Goal: Subscribe to service/newsletter

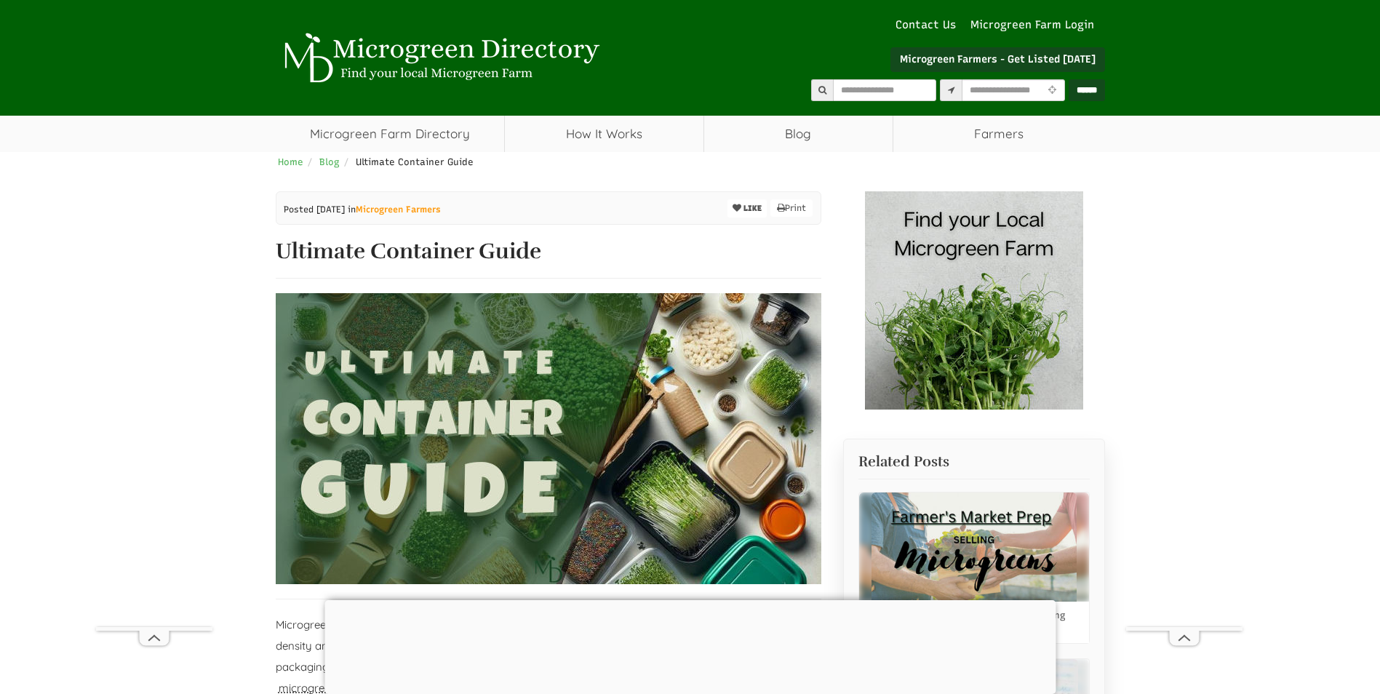
select select "Language Translate Widget"
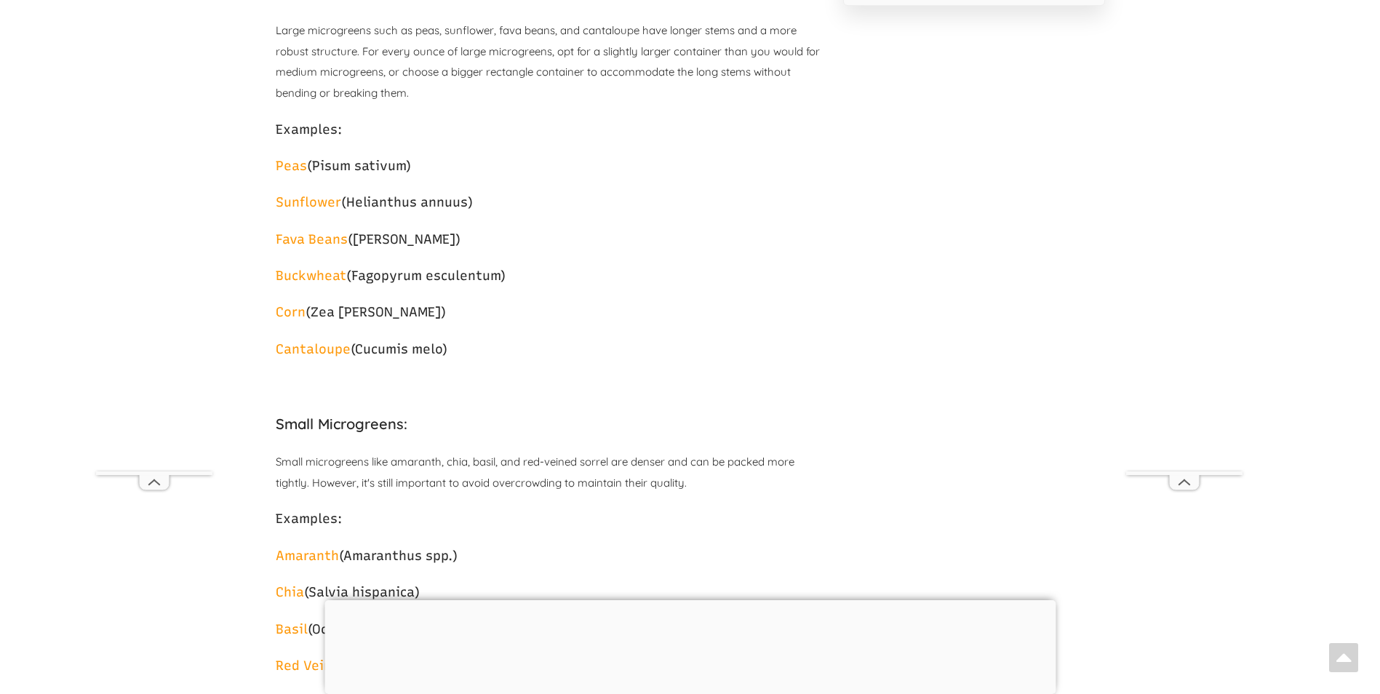
scroll to position [1446, 0]
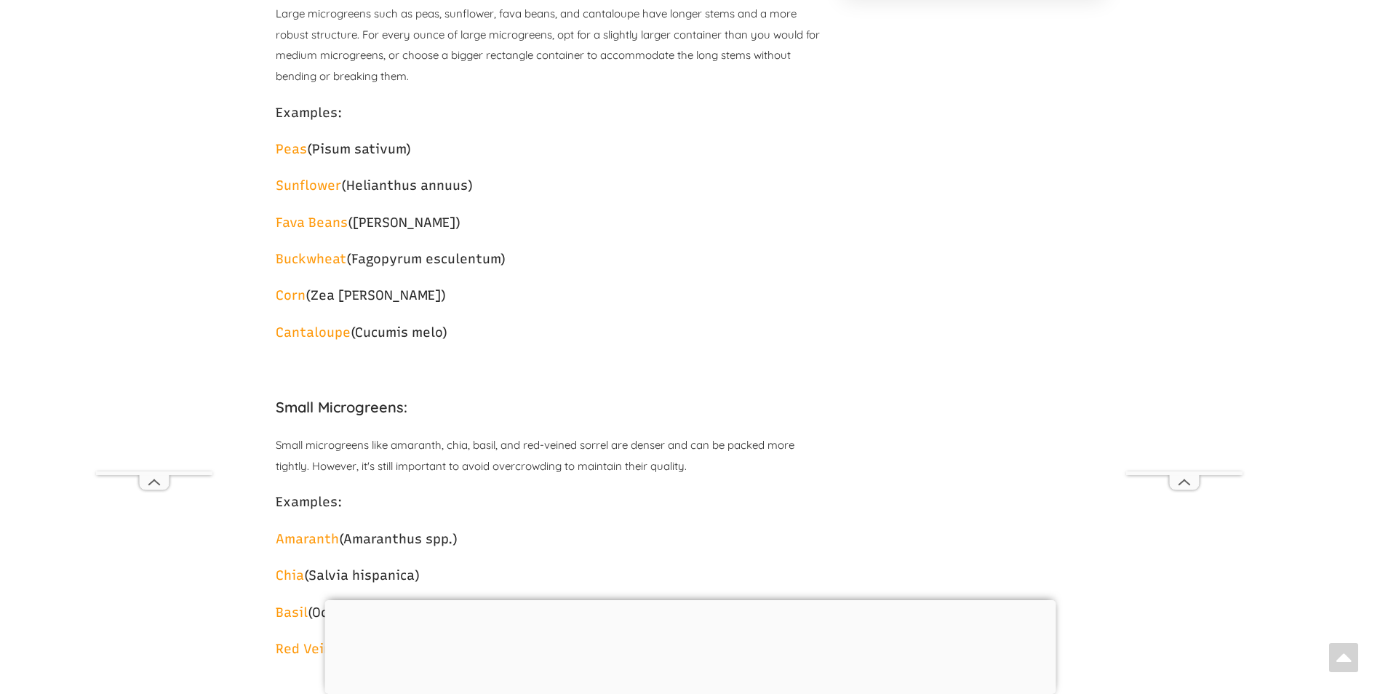
drag, startPoint x: 1383, startPoint y: 70, endPoint x: 1369, endPoint y: 132, distance: 63.5
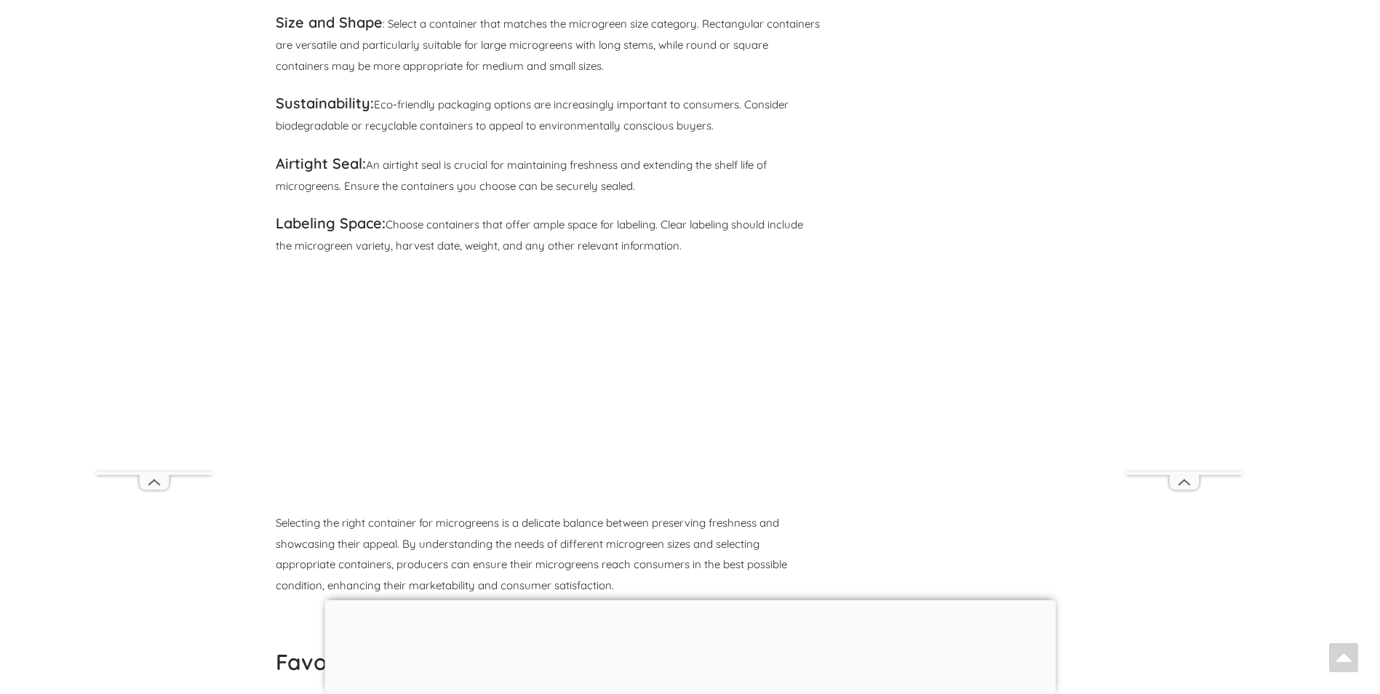
scroll to position [2623, 0]
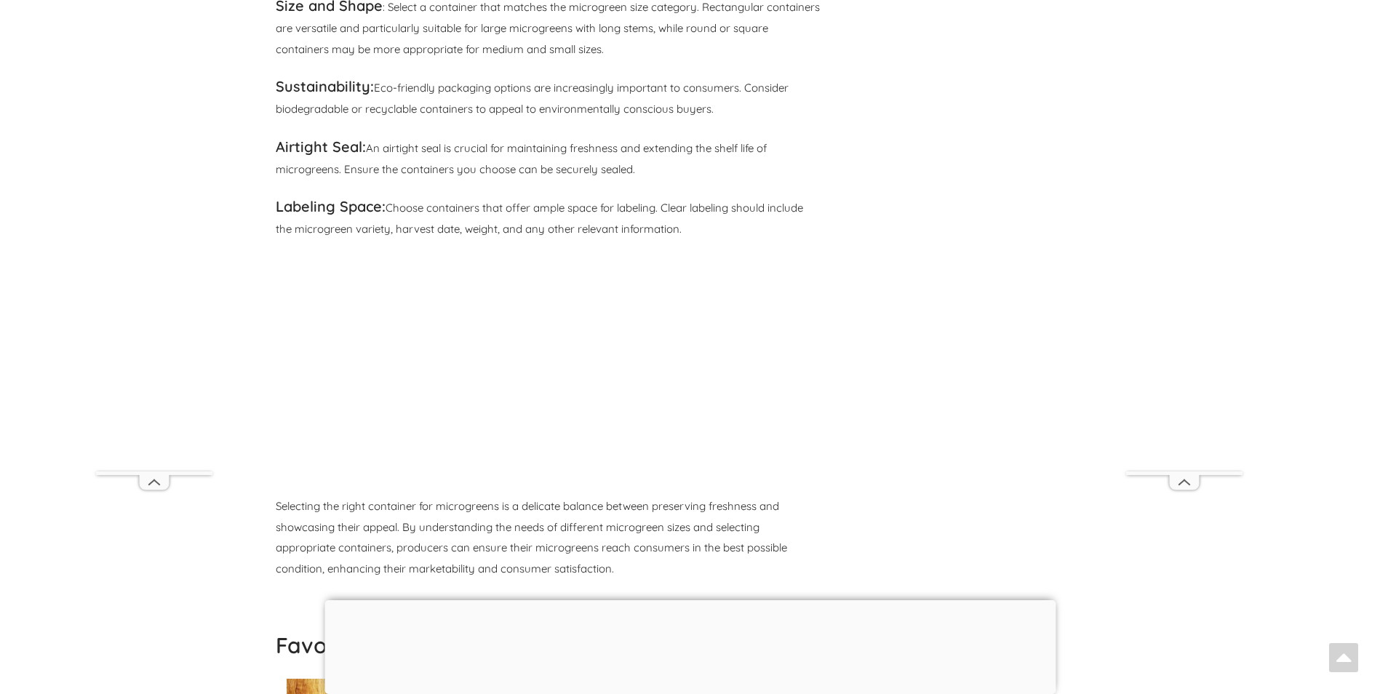
drag, startPoint x: 1389, startPoint y: 92, endPoint x: 1390, endPoint y: 266, distance: 174.5
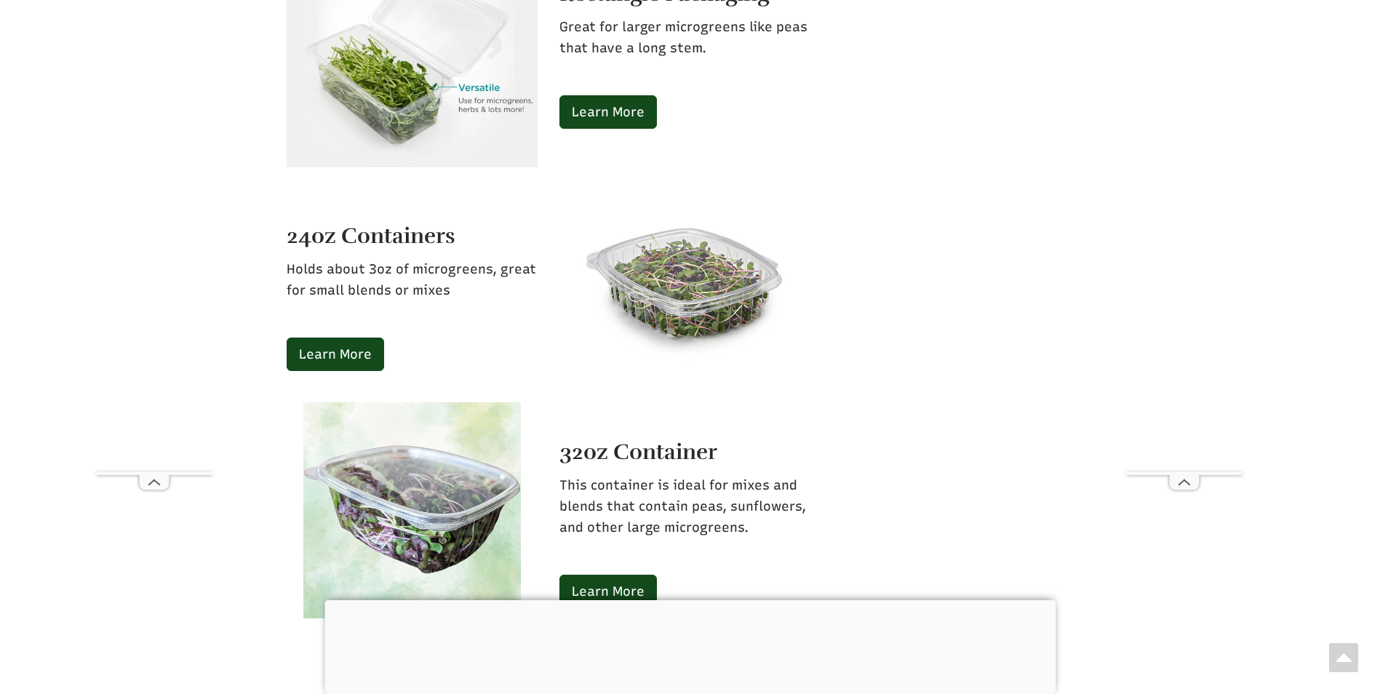
scroll to position [3958, 0]
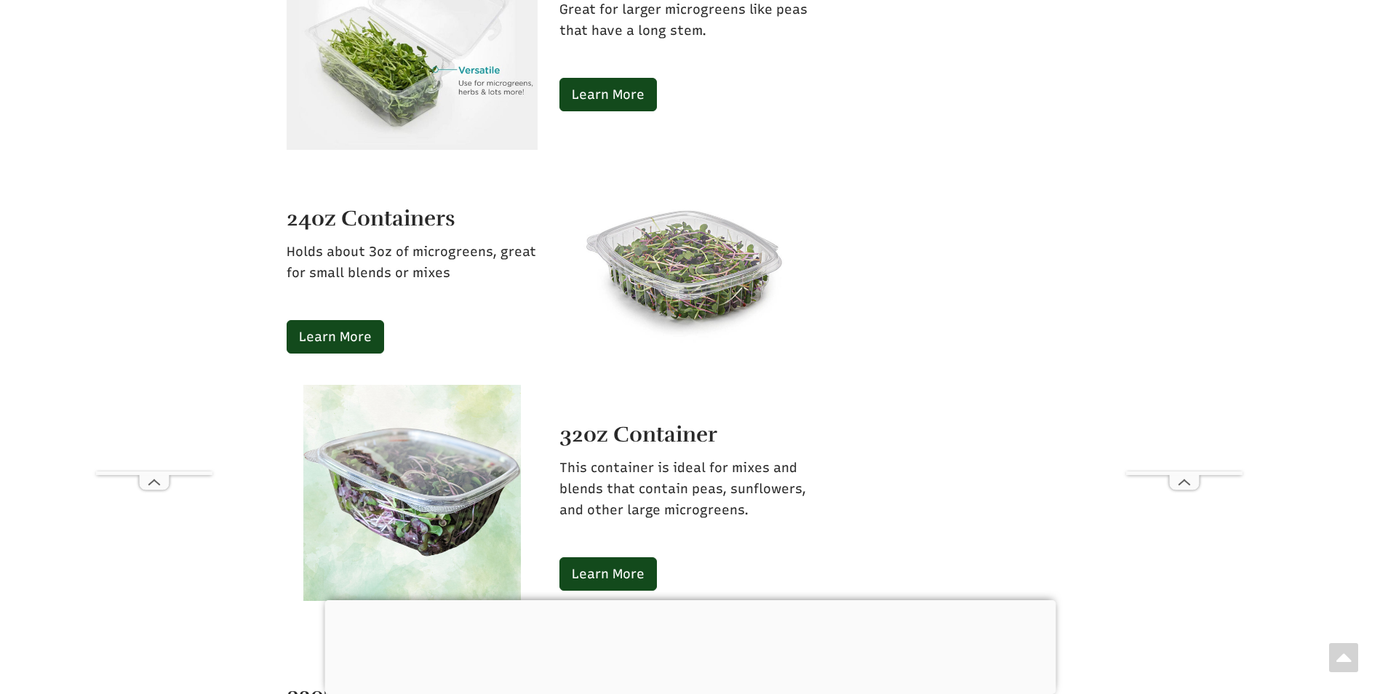
drag, startPoint x: 1380, startPoint y: 140, endPoint x: 1382, endPoint y: 194, distance: 53.9
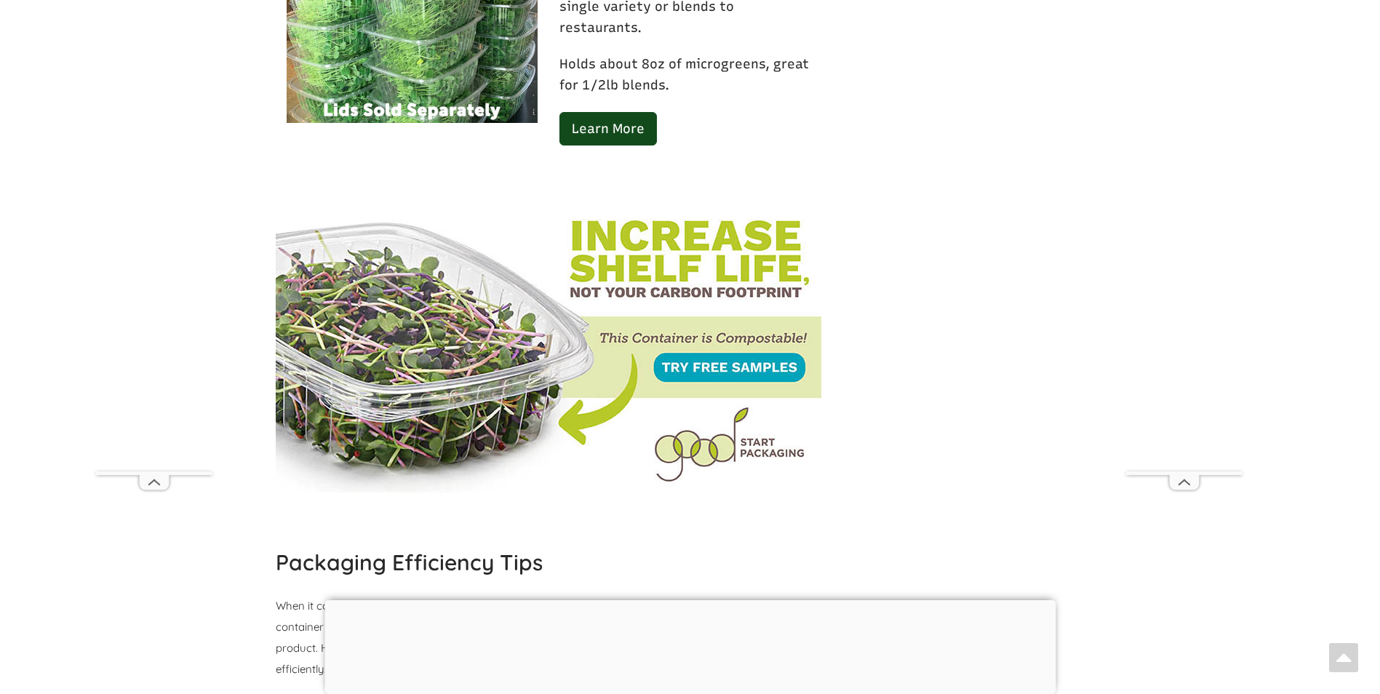
scroll to position [4906, 0]
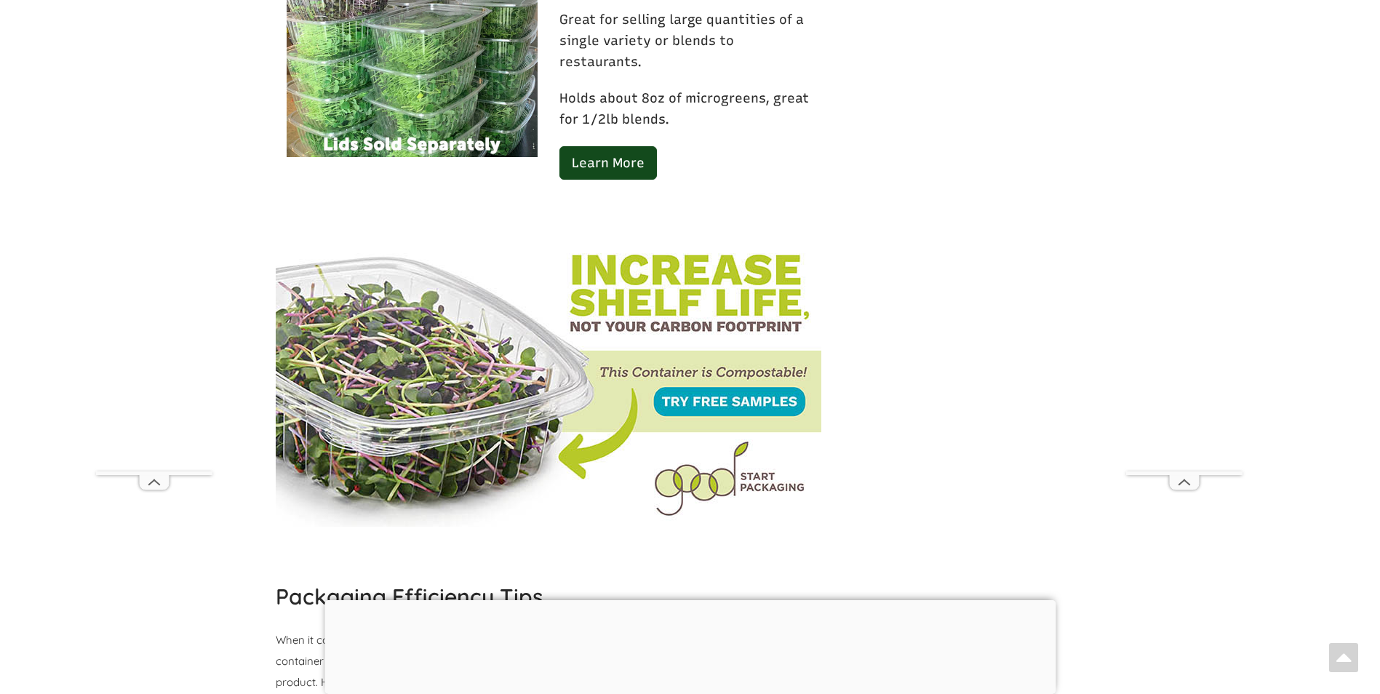
drag, startPoint x: 1382, startPoint y: 194, endPoint x: 1384, endPoint y: 237, distance: 42.9
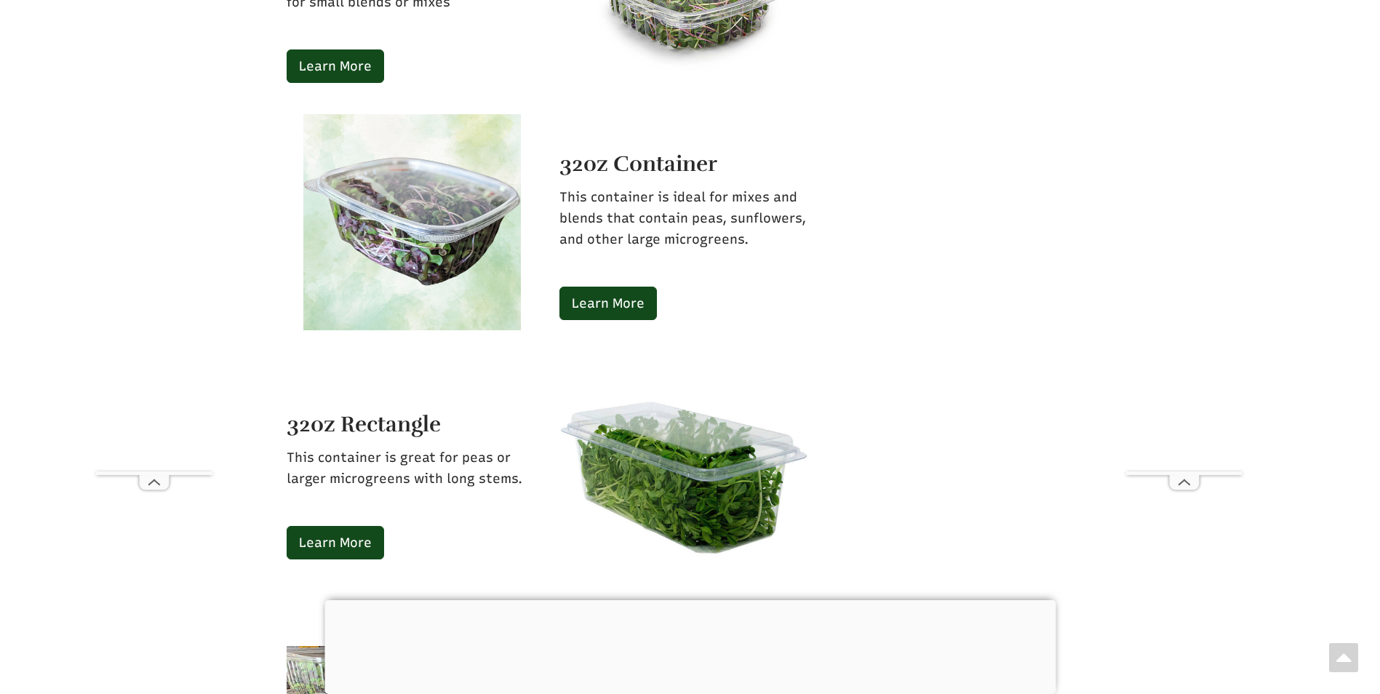
scroll to position [4195, 0]
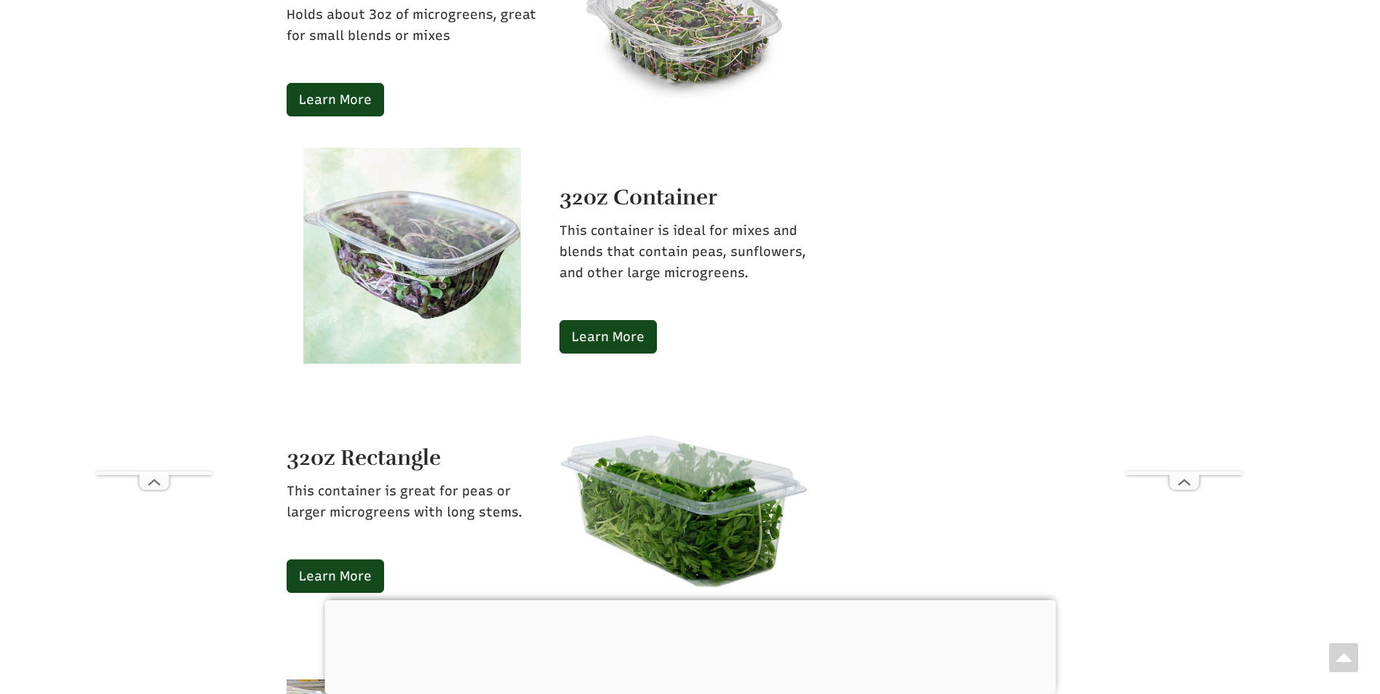
drag, startPoint x: 1384, startPoint y: 237, endPoint x: 1390, endPoint y: 207, distance: 31.1
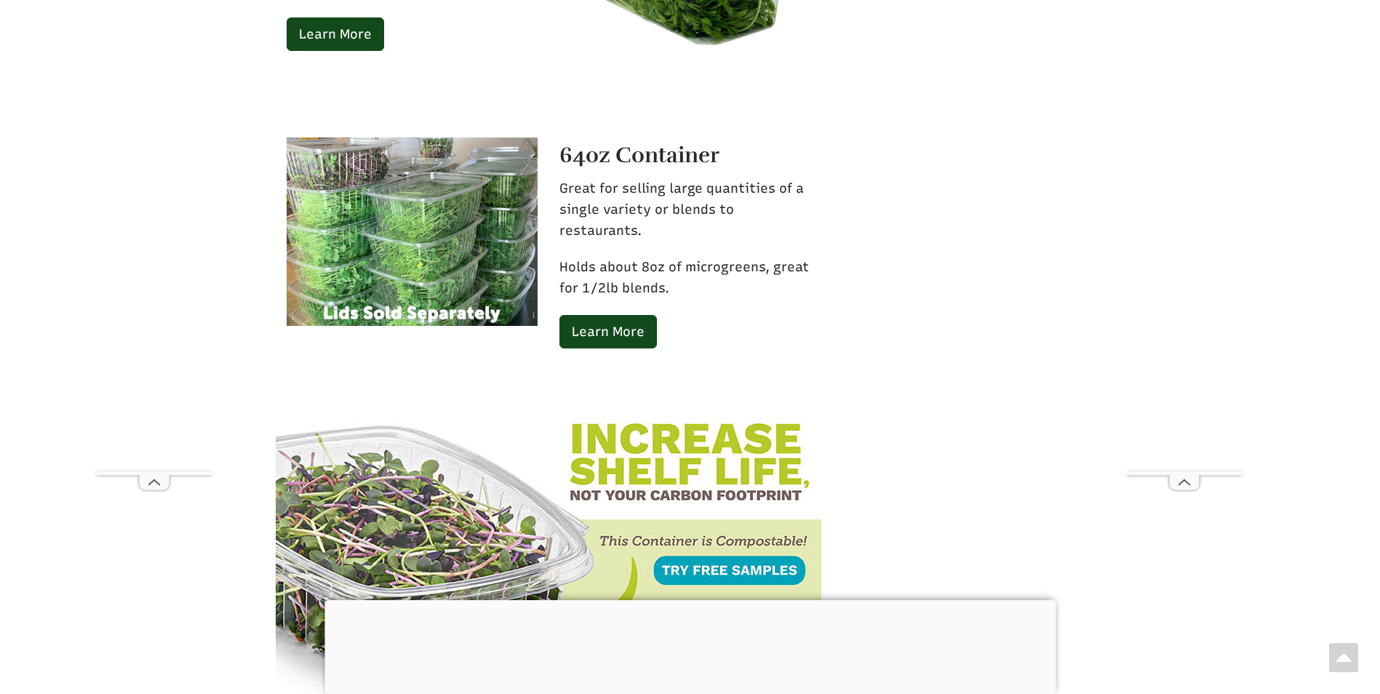
scroll to position [4754, 0]
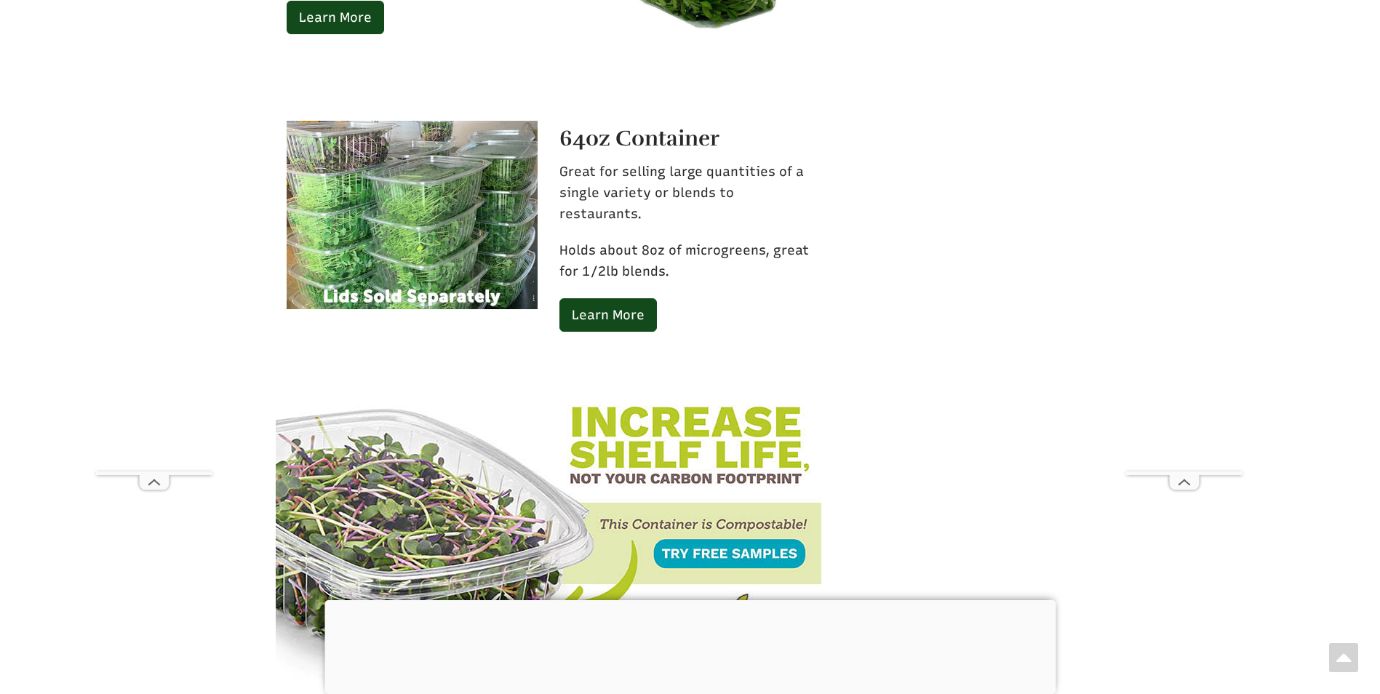
drag, startPoint x: 1382, startPoint y: 205, endPoint x: 1384, endPoint y: 232, distance: 27.0
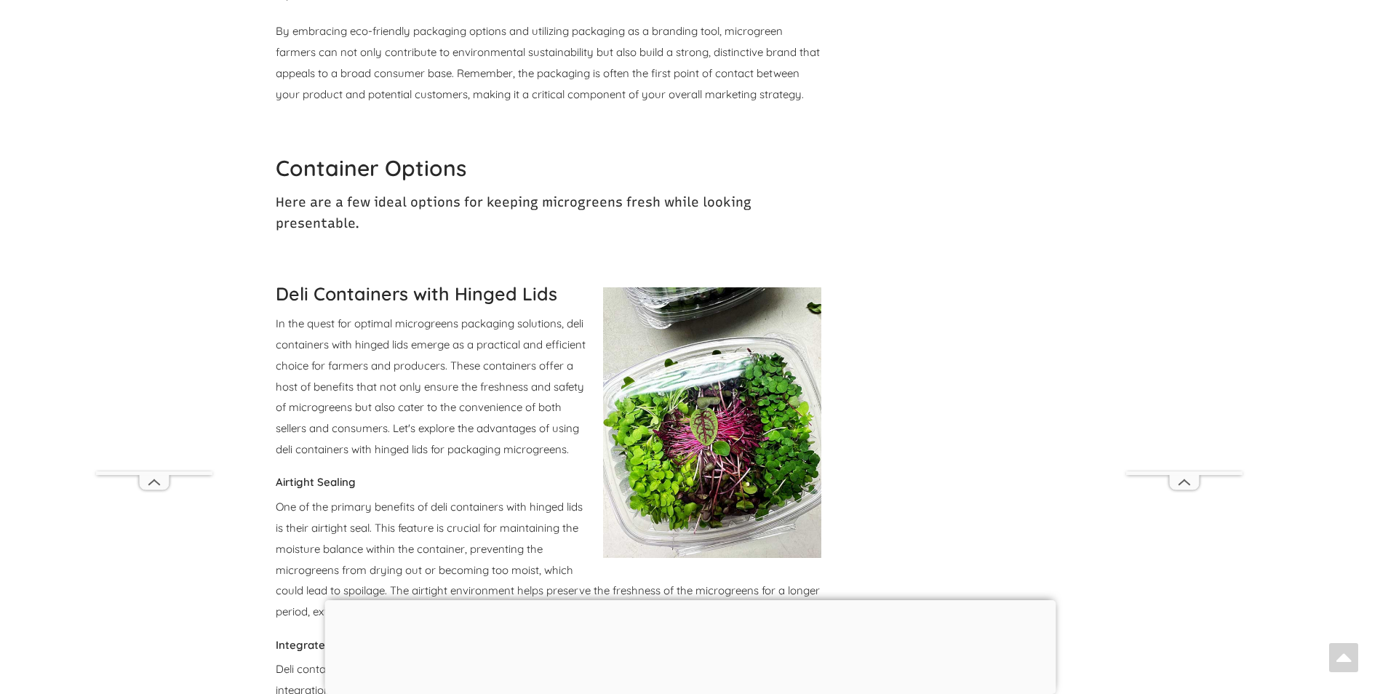
scroll to position [8749, 0]
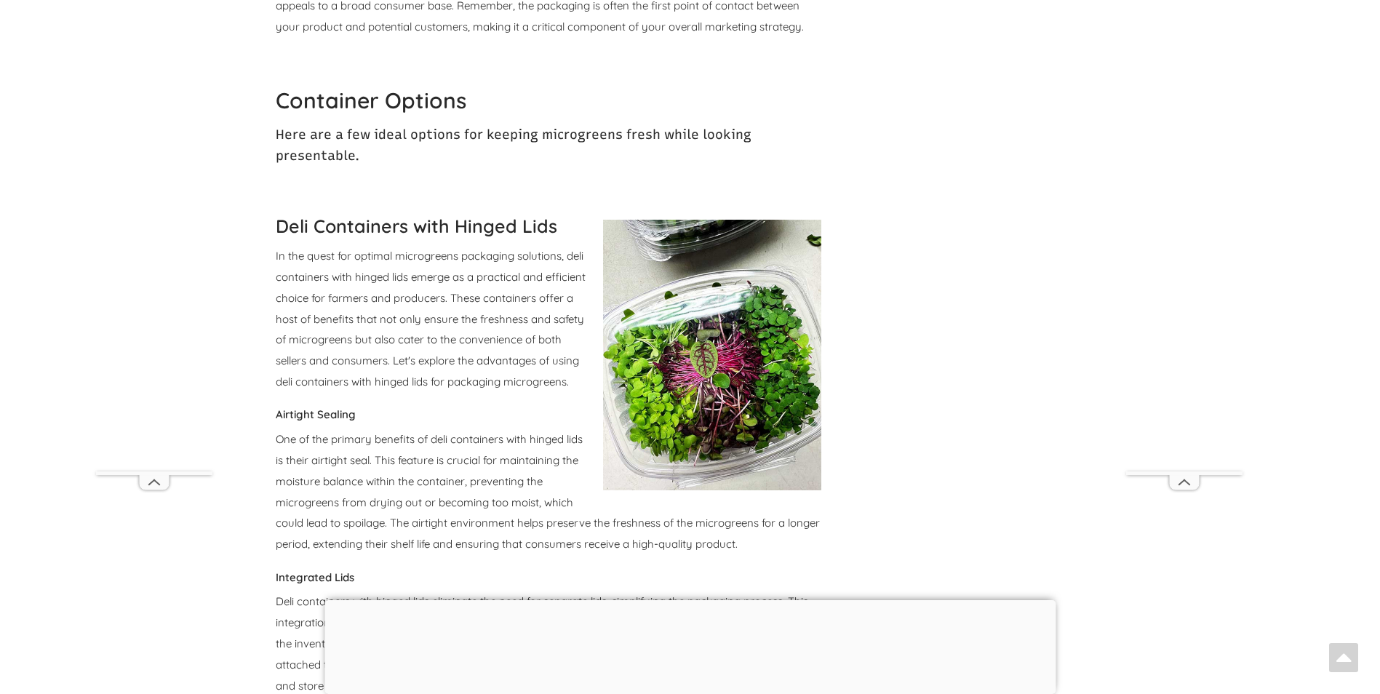
drag, startPoint x: 1384, startPoint y: 232, endPoint x: 1372, endPoint y: 96, distance: 136.5
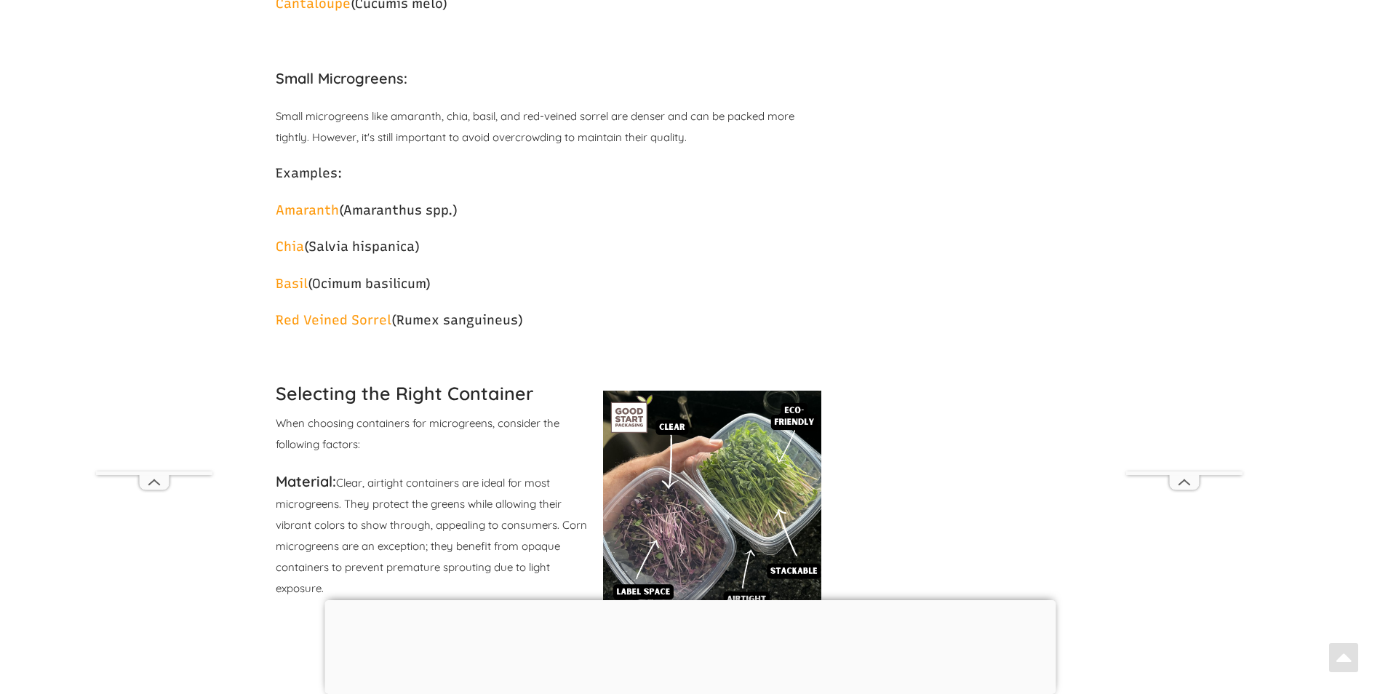
scroll to position [1808, 0]
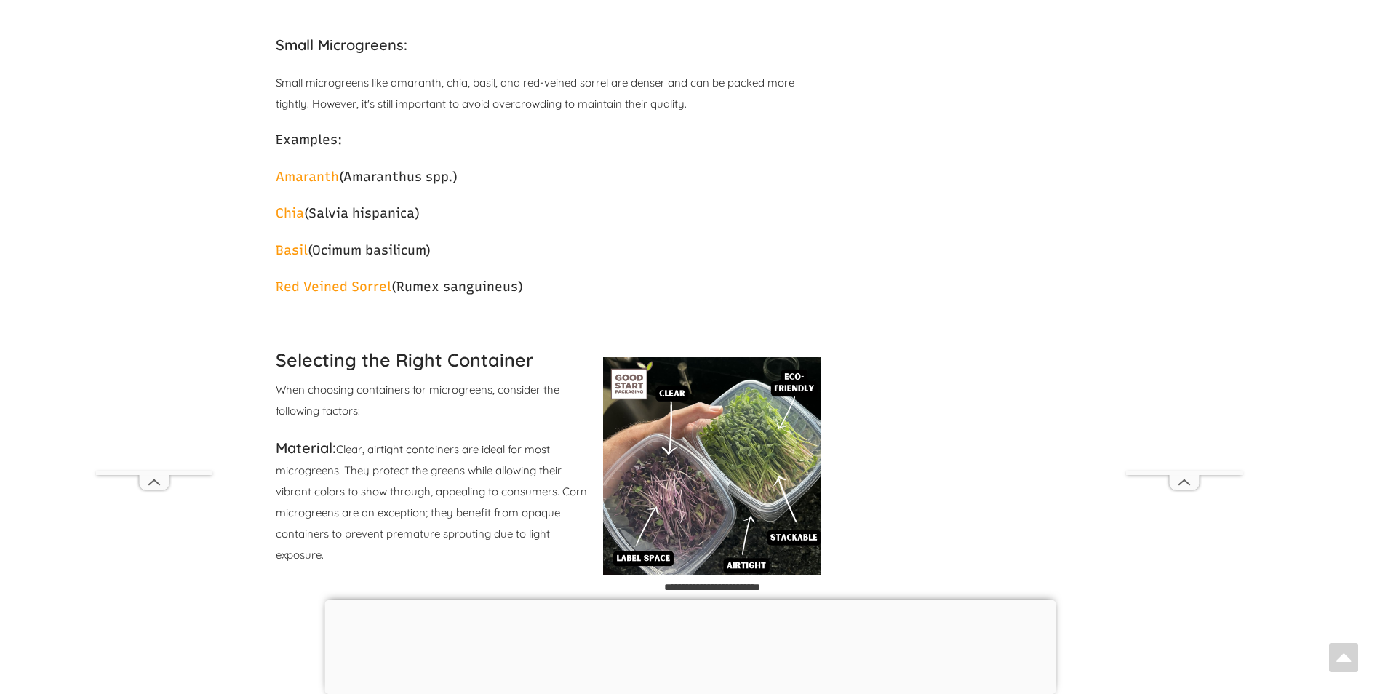
drag, startPoint x: 1382, startPoint y: 399, endPoint x: 1384, endPoint y: 61, distance: 338.2
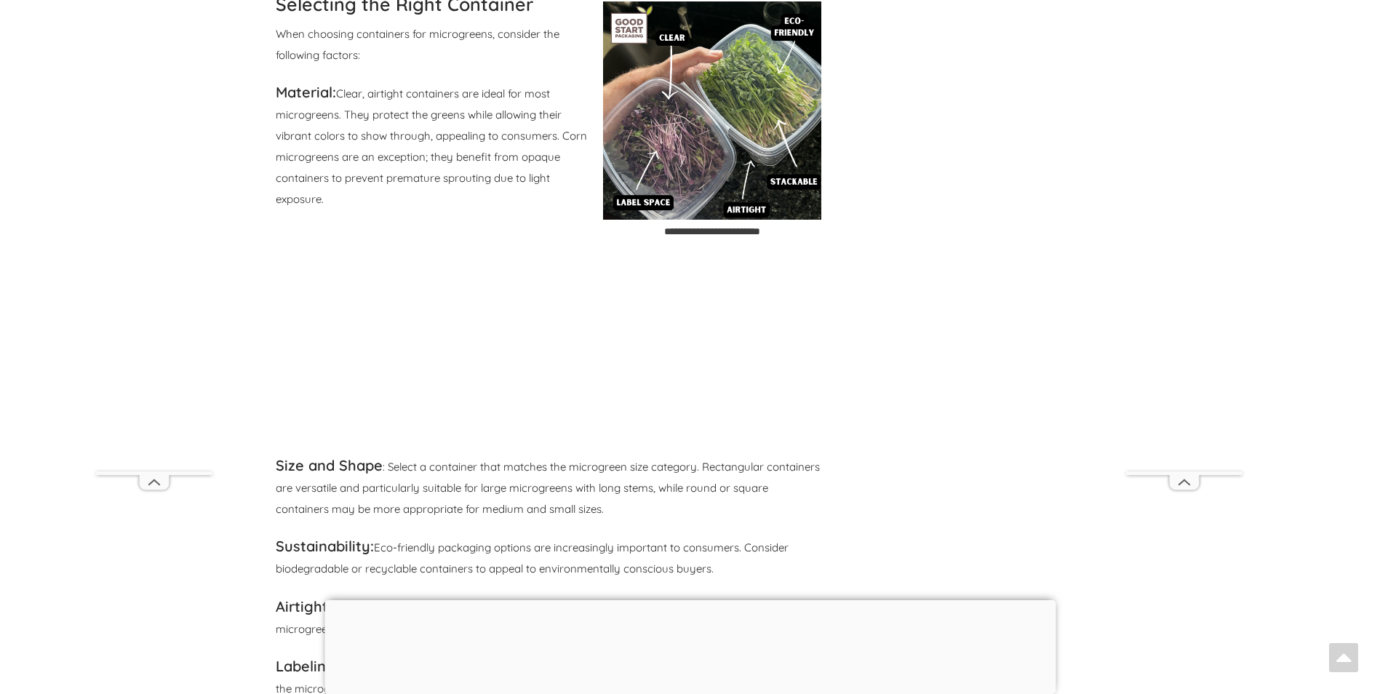
scroll to position [2180, 0]
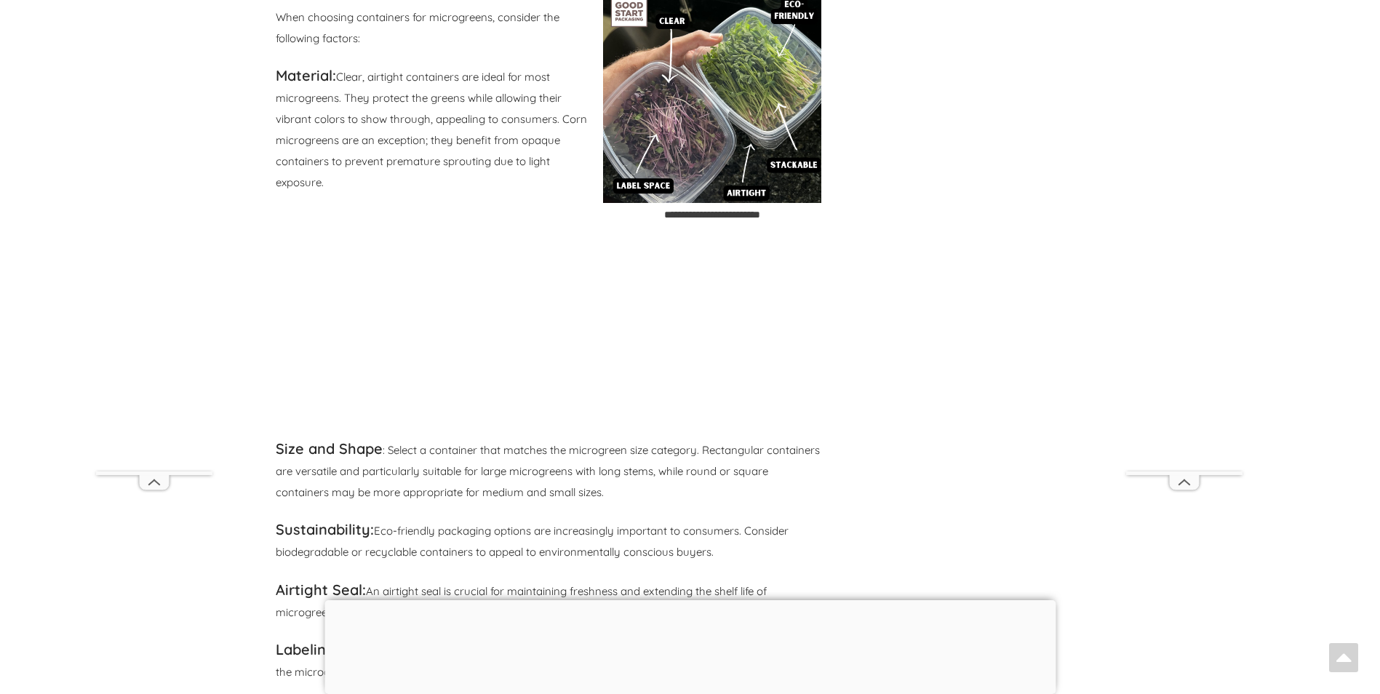
drag, startPoint x: 1382, startPoint y: 92, endPoint x: 1389, endPoint y: 145, distance: 53.5
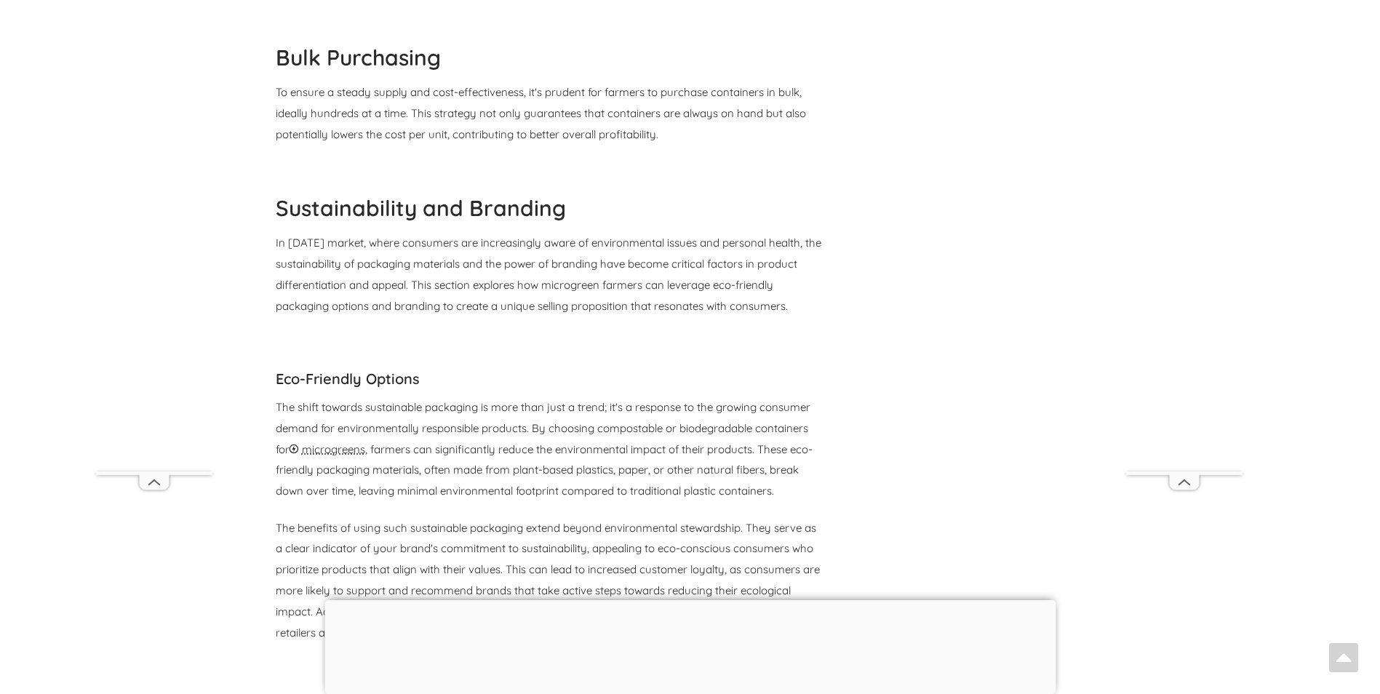
scroll to position [7581, 0]
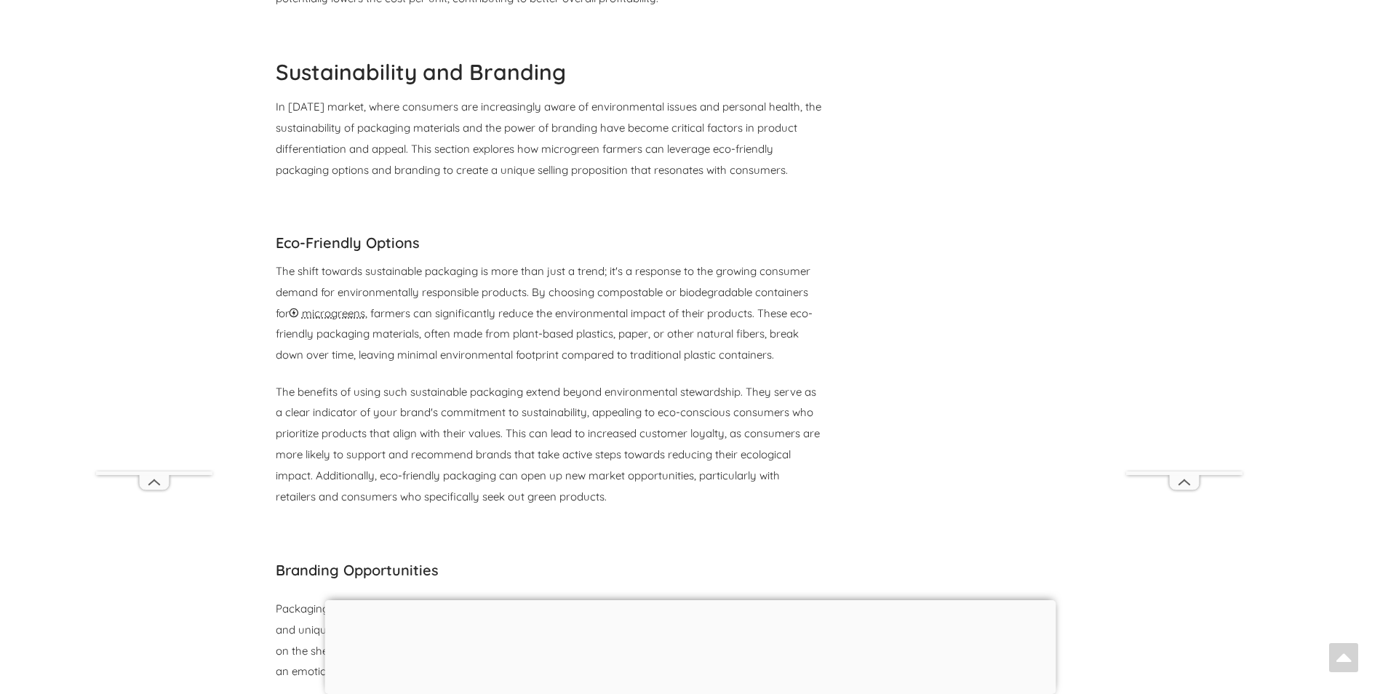
drag, startPoint x: 1385, startPoint y: 121, endPoint x: 1382, endPoint y: 483, distance: 362.2
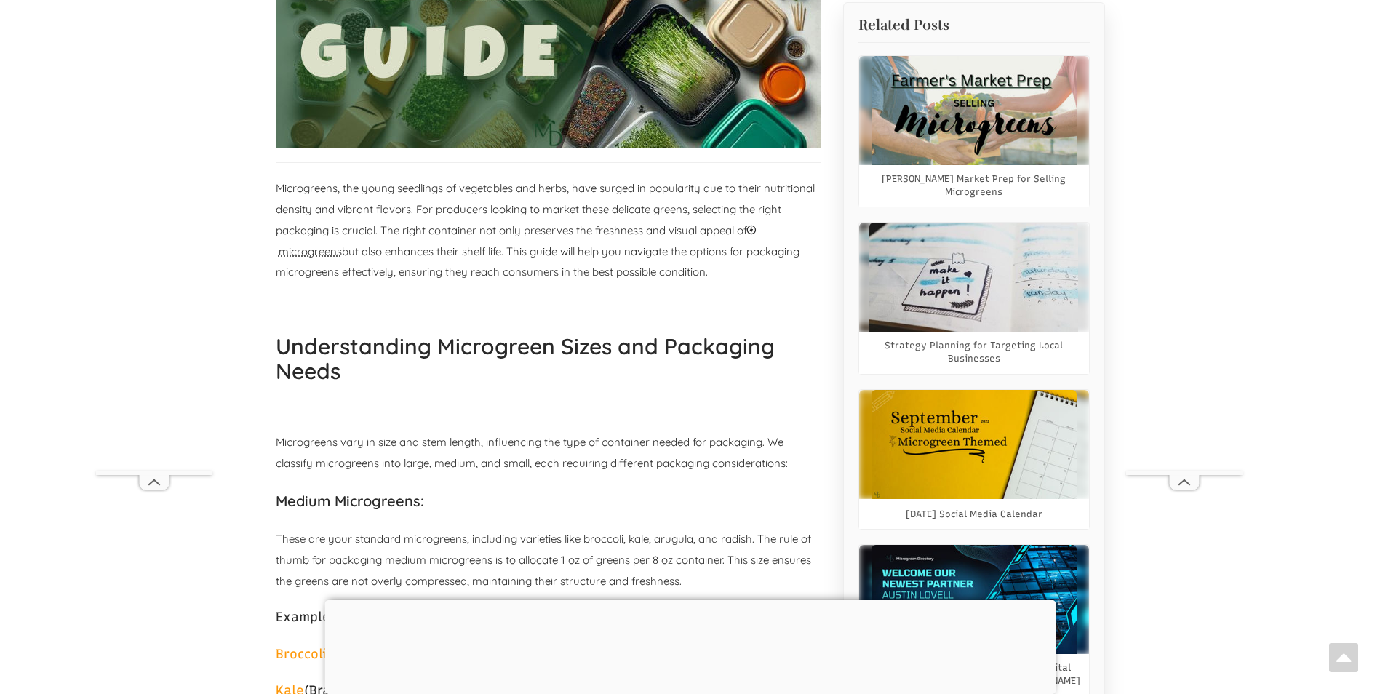
scroll to position [0, 0]
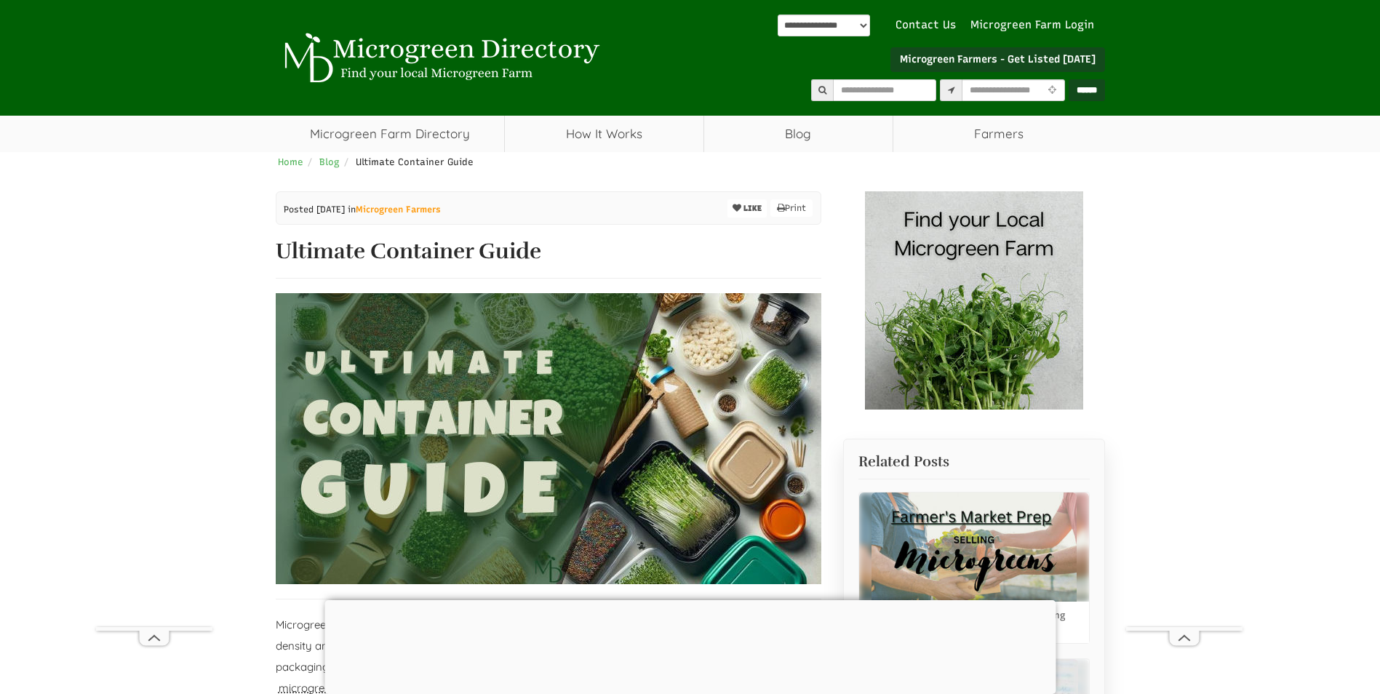
drag, startPoint x: 1381, startPoint y: 167, endPoint x: 1382, endPoint y: 33, distance: 133.8
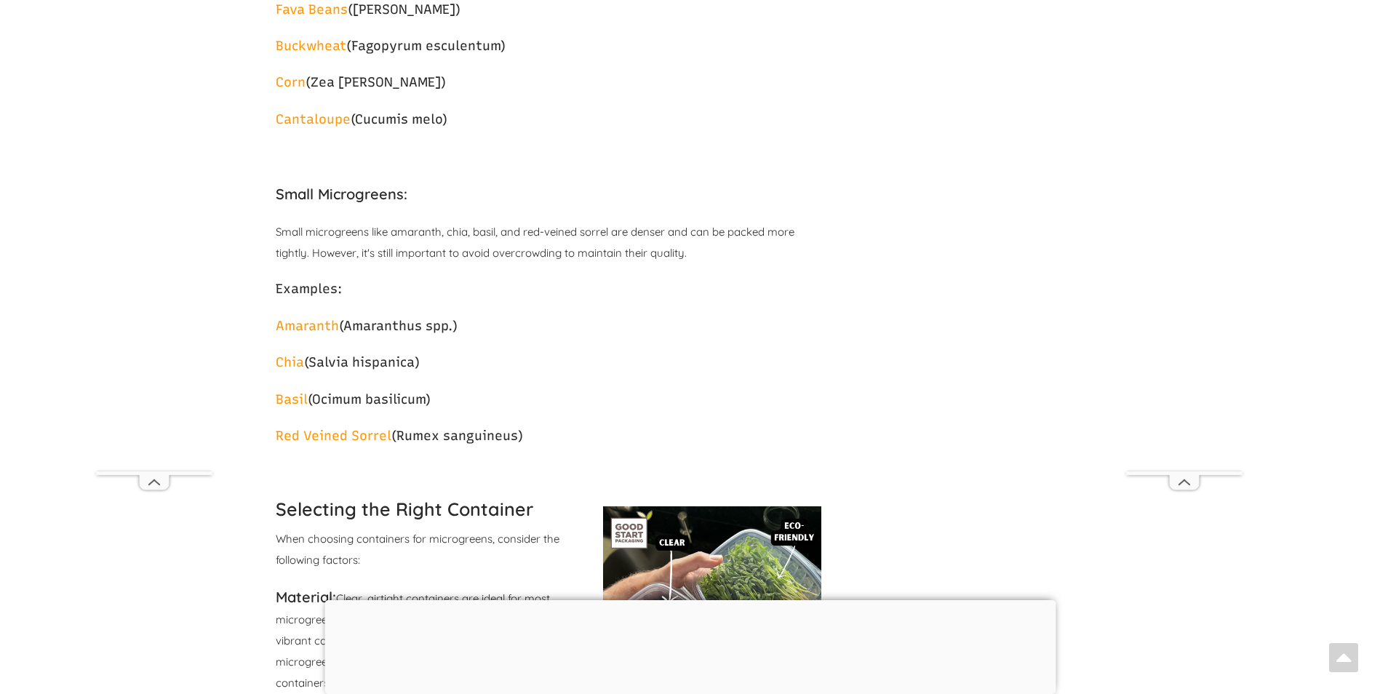
scroll to position [1693, 0]
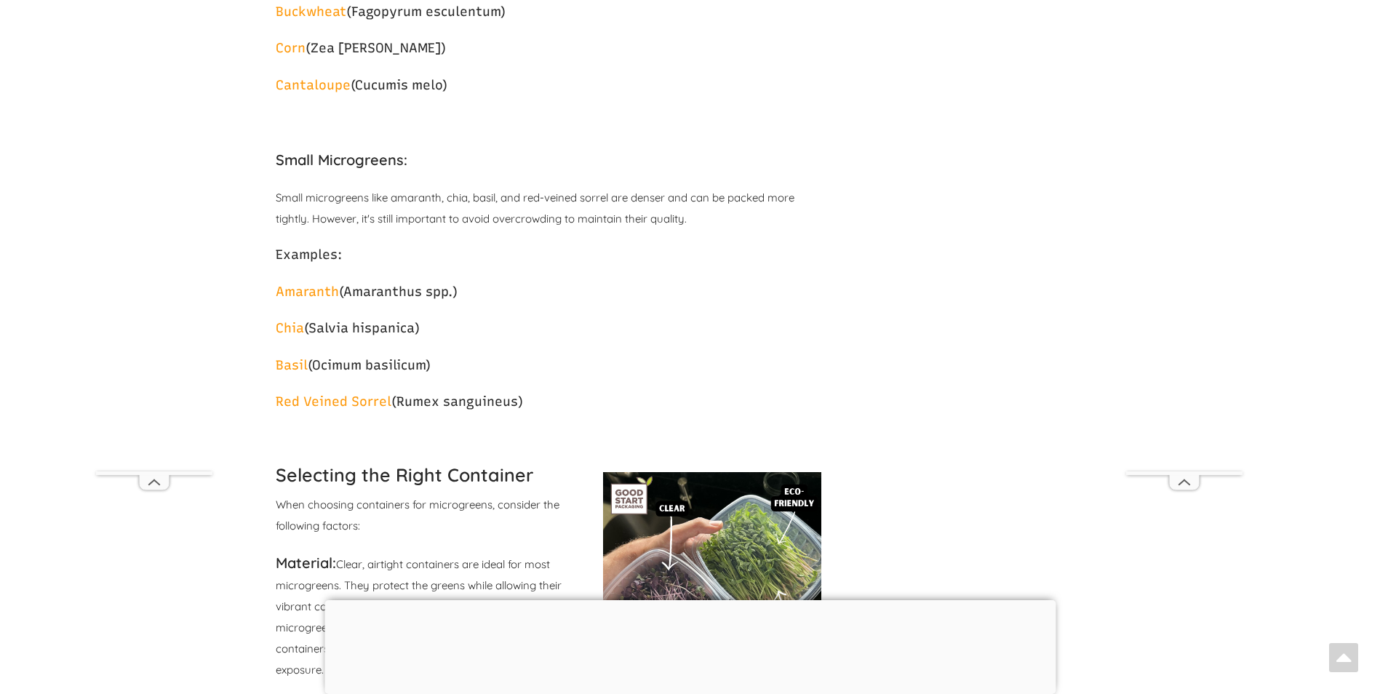
drag, startPoint x: 1382, startPoint y: 33, endPoint x: 1390, endPoint y: 118, distance: 85.5
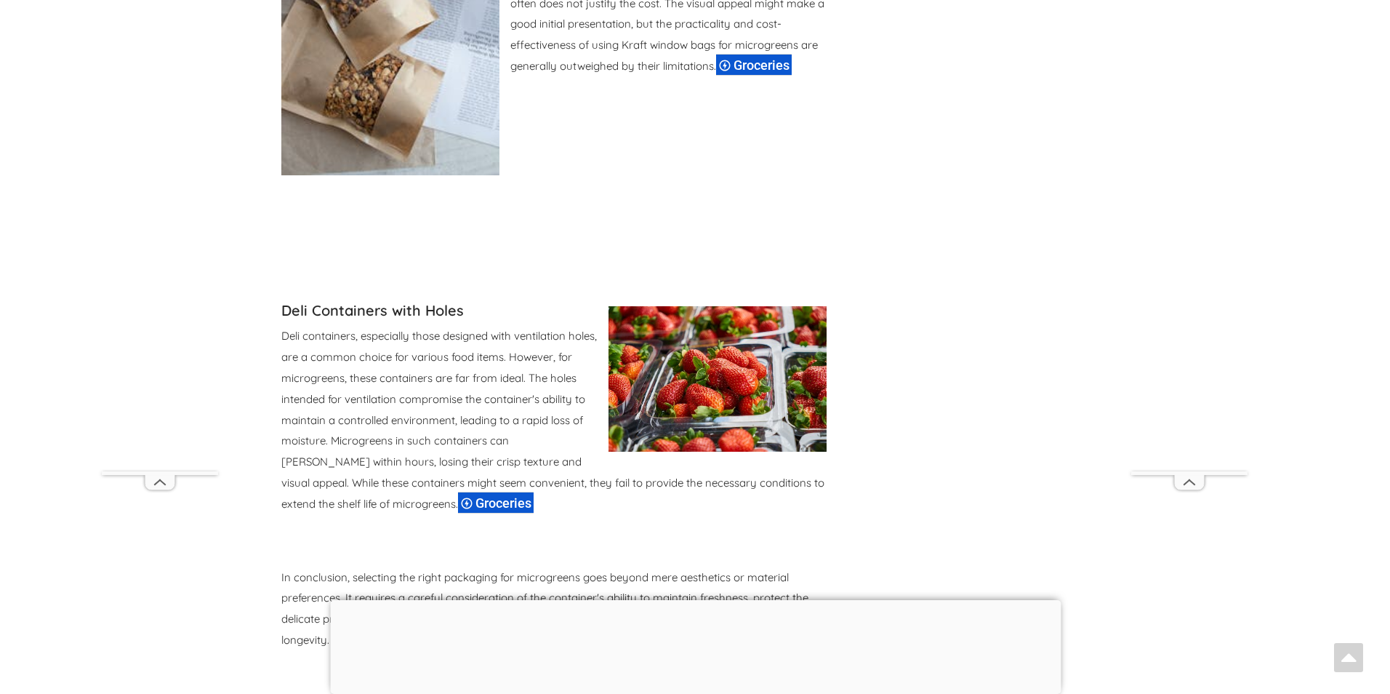
scroll to position [14742, 0]
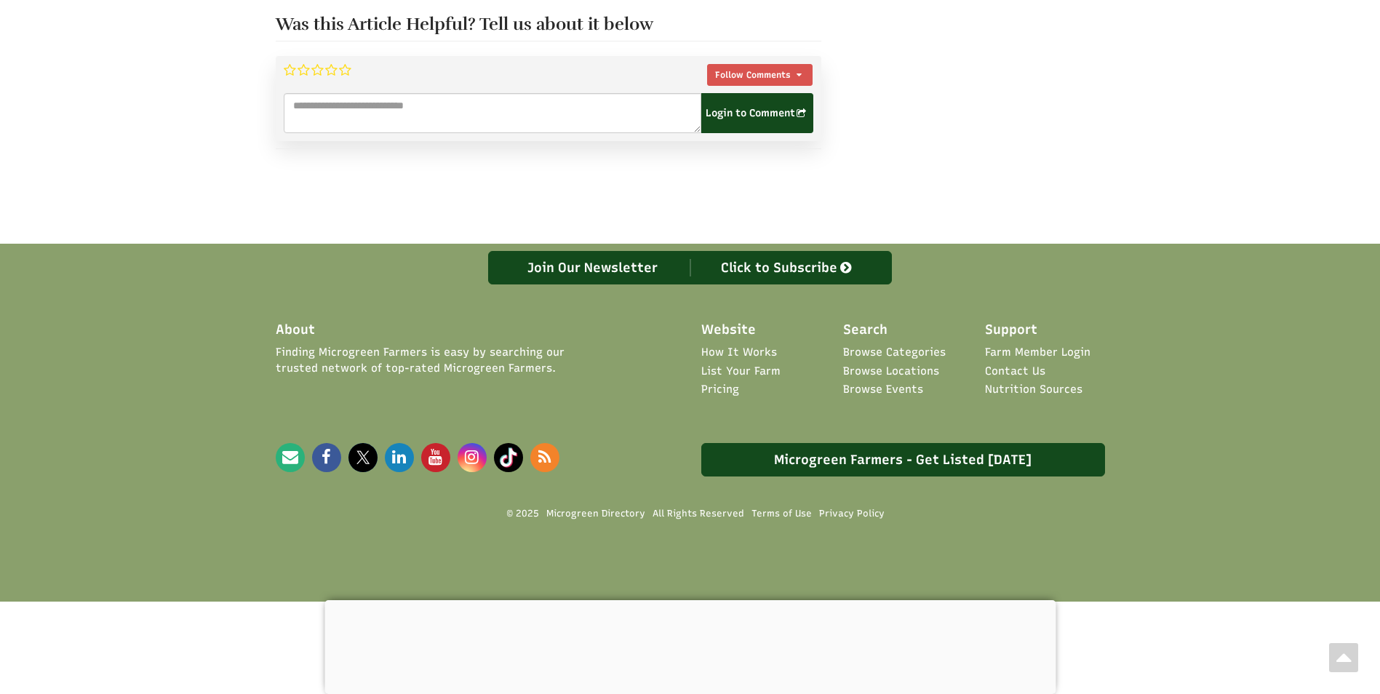
click at [743, 265] on link "Join Our Newsletter Click to Subscribe" at bounding box center [690, 267] width 404 height 33
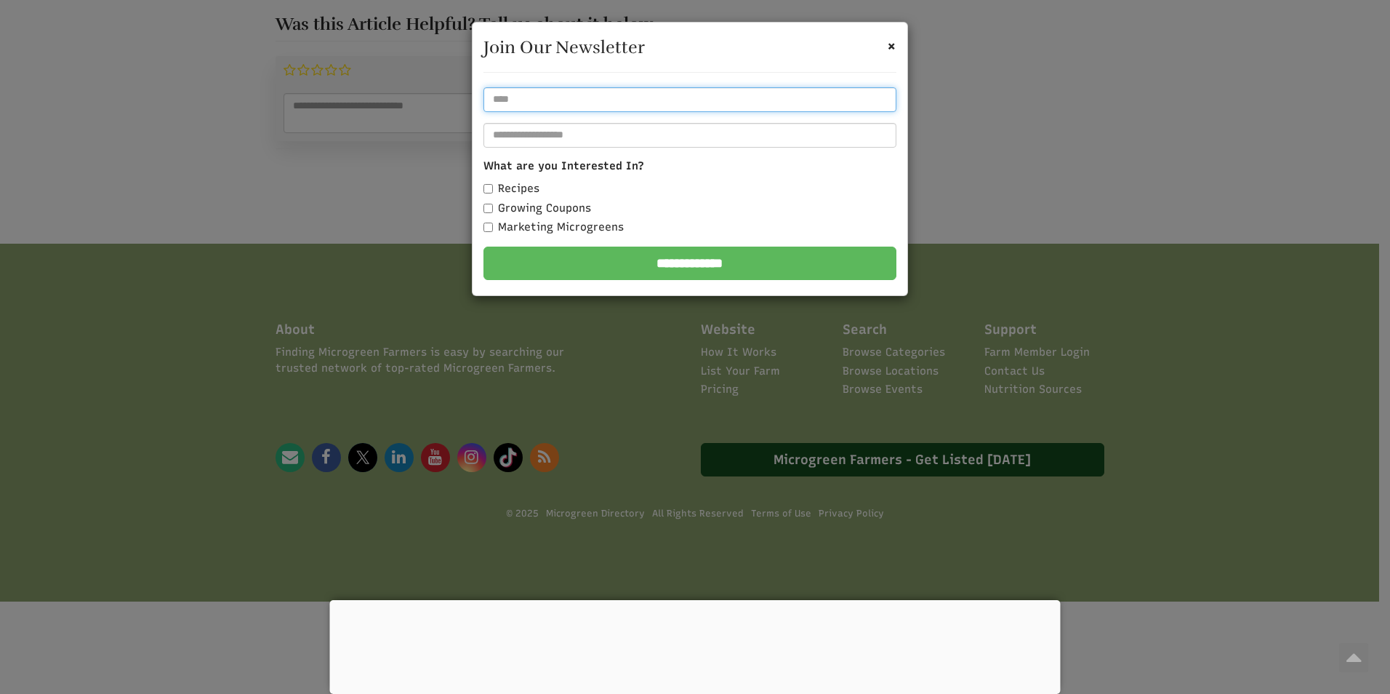
click at [736, 94] on input "text" at bounding box center [690, 99] width 413 height 25
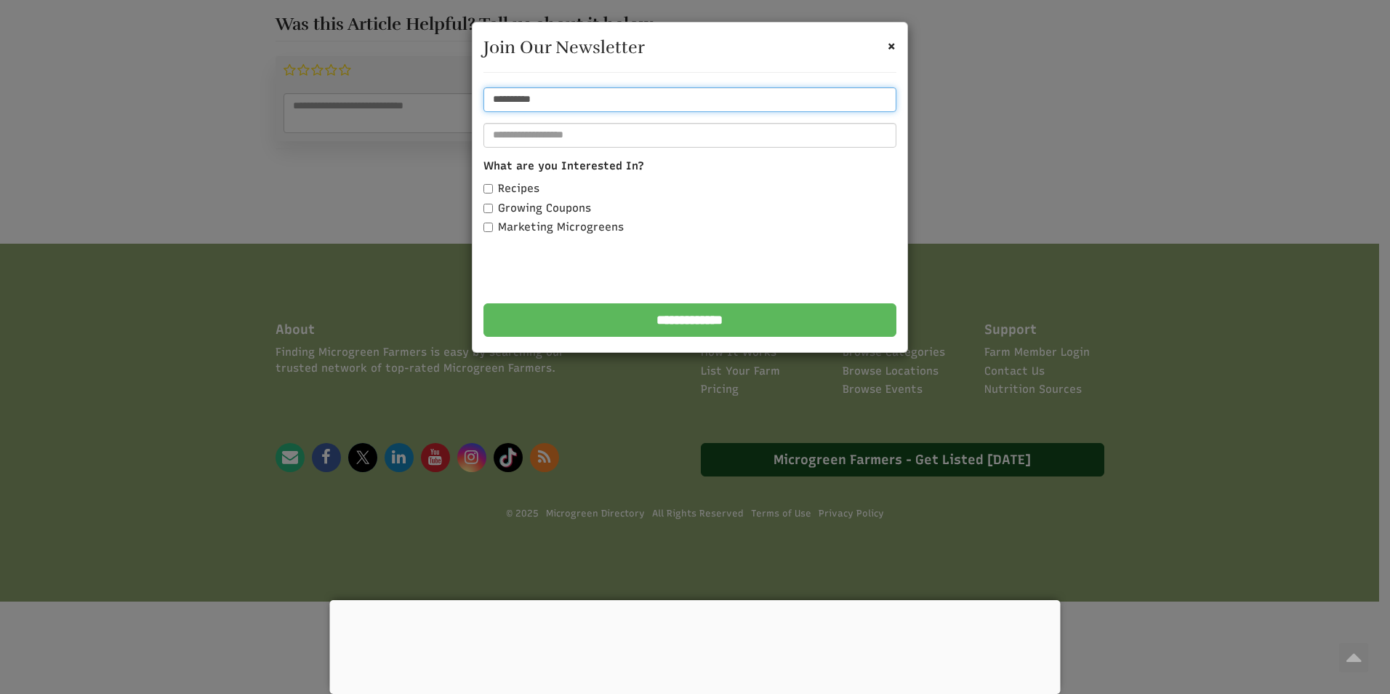
type input "**********"
click at [729, 143] on input "email" at bounding box center [690, 135] width 413 height 25
type input "**********"
click at [492, 201] on label "Growing Coupons" at bounding box center [538, 208] width 108 height 15
click at [609, 324] on input "**********" at bounding box center [690, 319] width 413 height 33
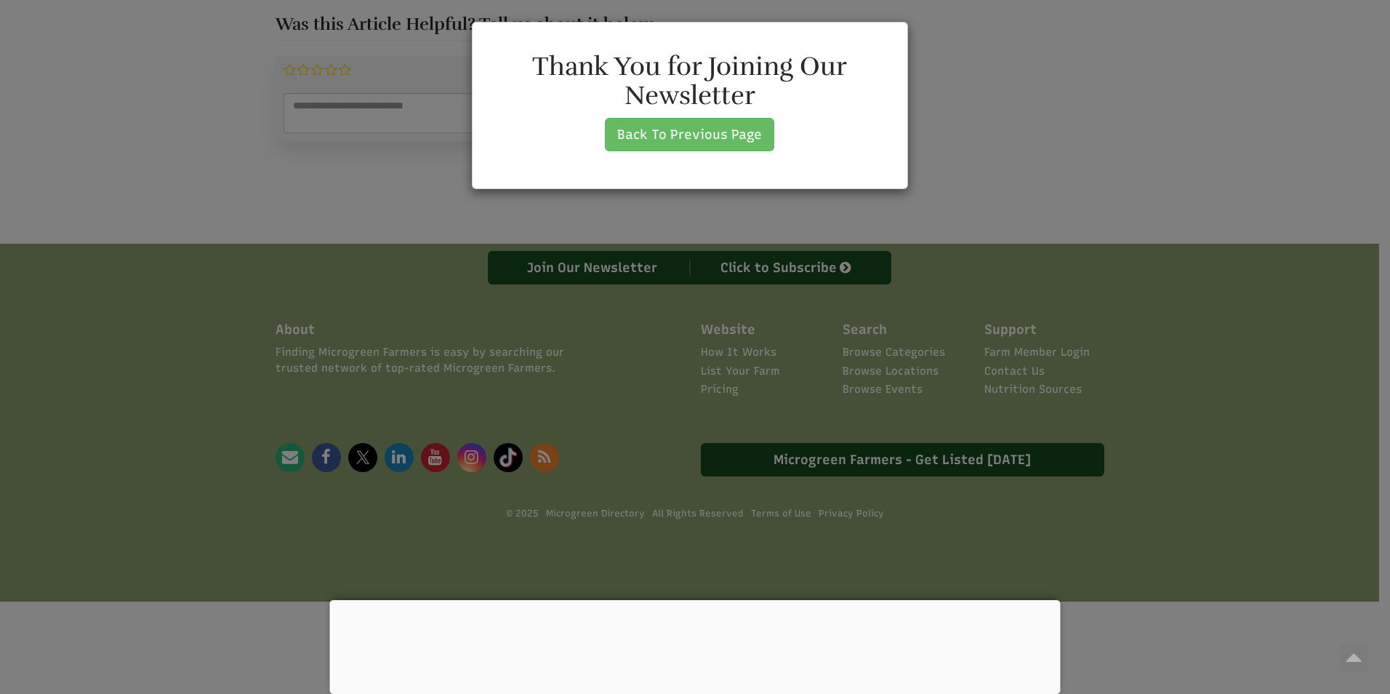
click at [705, 141] on link "Back To Previous Page" at bounding box center [689, 134] width 169 height 33
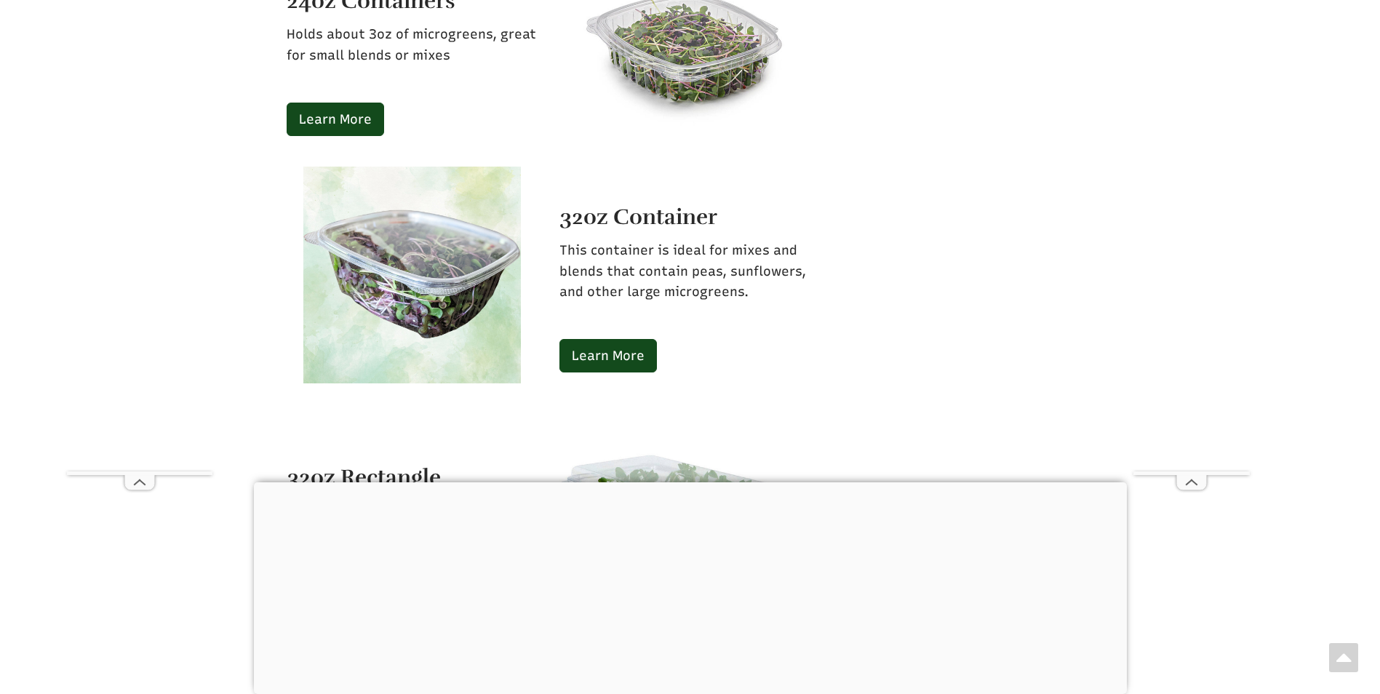
scroll to position [3982, 0]
click at [695, 482] on div at bounding box center [690, 482] width 873 height 0
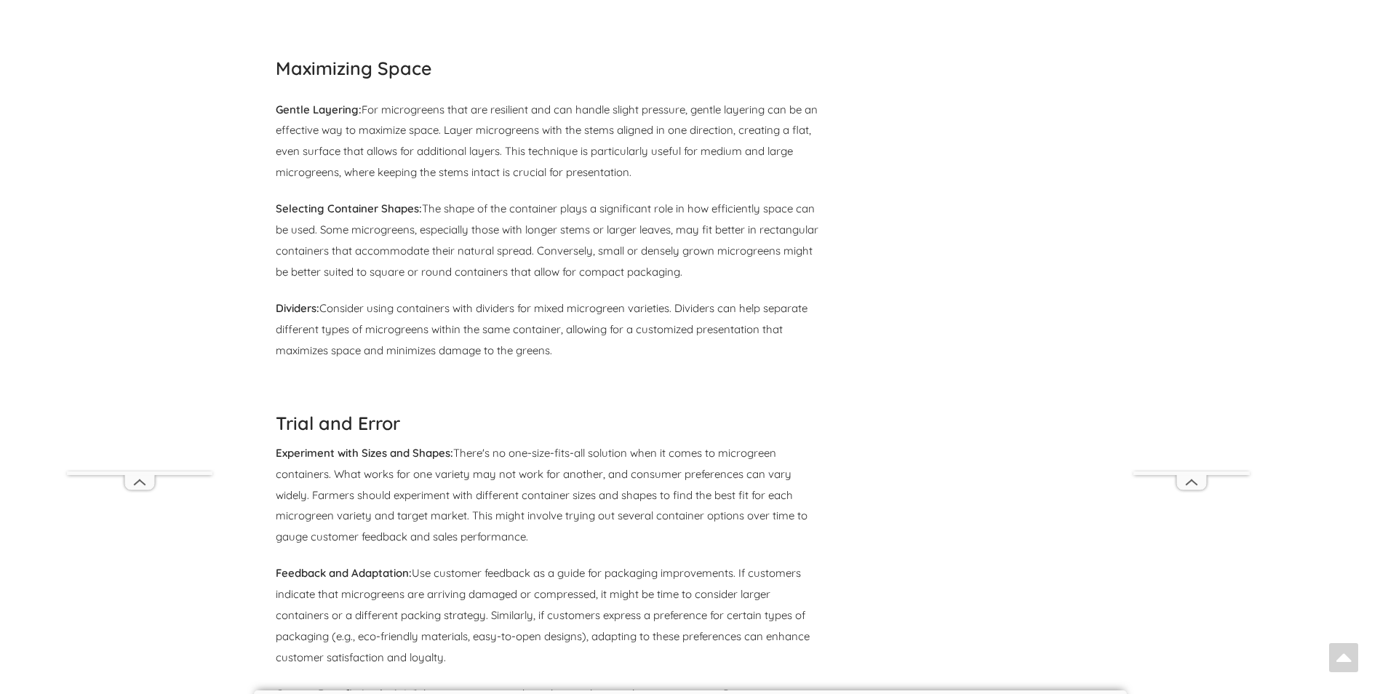
scroll to position [5422, 0]
